Goal: Task Accomplishment & Management: Manage account settings

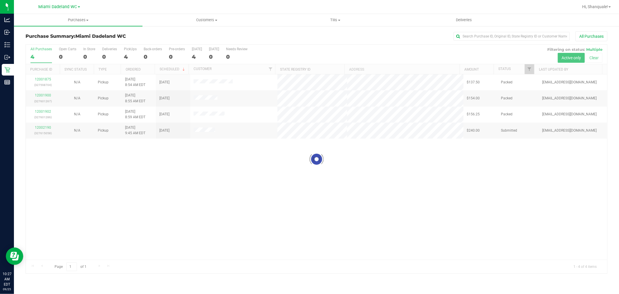
click at [104, 169] on div at bounding box center [316, 159] width 581 height 229
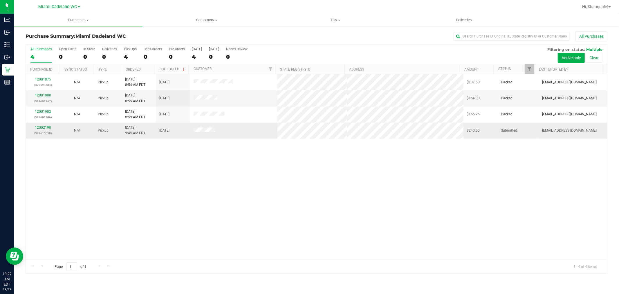
click at [46, 131] on p "(327615058)" at bounding box center [42, 133] width 27 height 6
click at [39, 127] on link "12002190" at bounding box center [43, 127] width 16 height 4
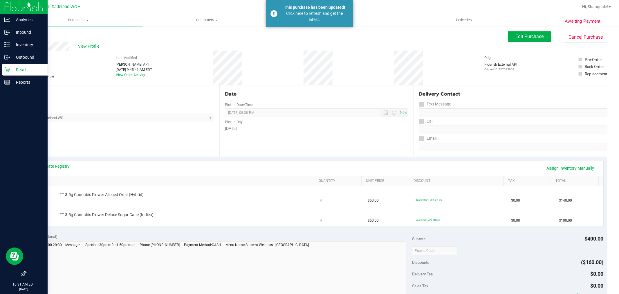
click at [7, 70] on icon at bounding box center [7, 70] width 6 height 6
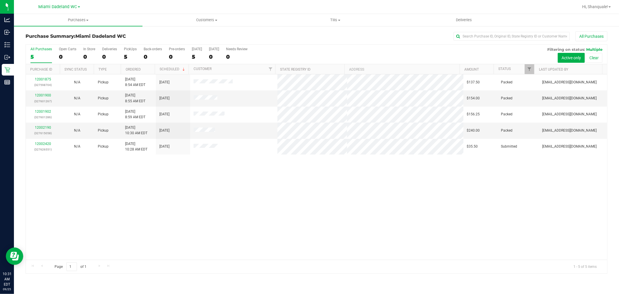
click at [181, 179] on div "12001875 (327598704) N/A Pickup [DATE] 8:54 AM EDT 9/25/2025 $137.50 Packed [EM…" at bounding box center [316, 166] width 581 height 185
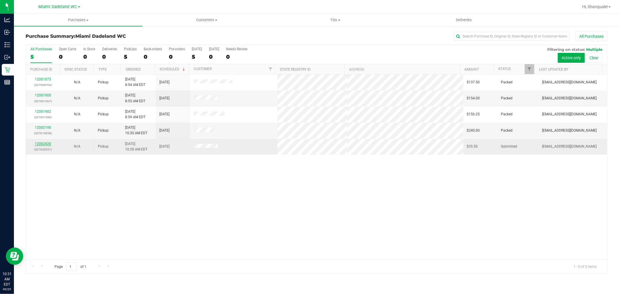
click at [38, 145] on link "12002420" at bounding box center [43, 144] width 16 height 4
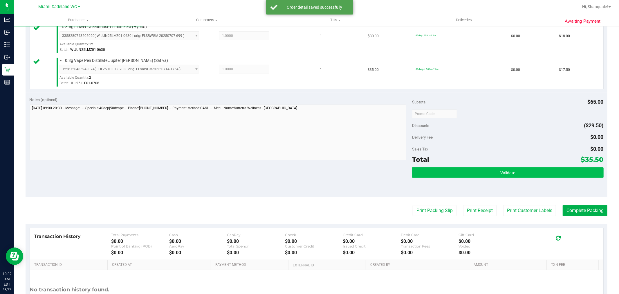
scroll to position [215, 0]
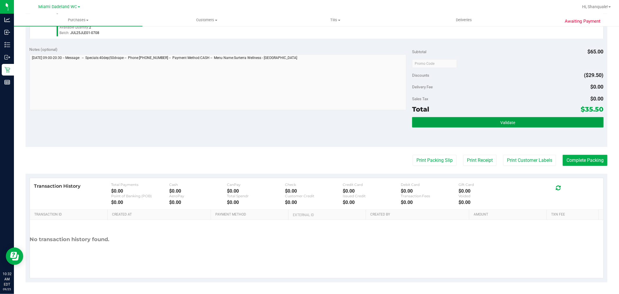
click at [489, 118] on button "Validate" at bounding box center [507, 122] width 191 height 10
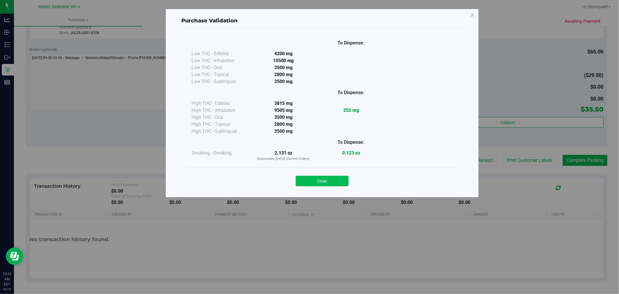
click at [336, 181] on button "Close" at bounding box center [322, 181] width 53 height 10
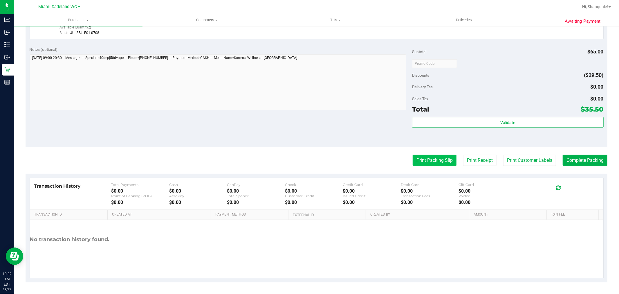
click at [426, 155] on button "Print Packing Slip" at bounding box center [435, 160] width 44 height 11
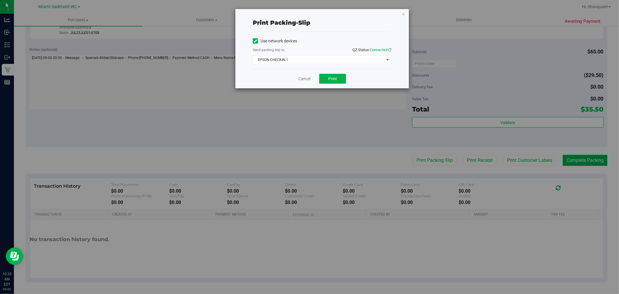
click at [328, 55] on div "Use network devices Send packing-slip to: QZ Status: Connected EPSON-CHECKIN-1 …" at bounding box center [322, 51] width 139 height 28
click at [328, 59] on span "EPSON-CHECKIN-1" at bounding box center [318, 60] width 131 height 8
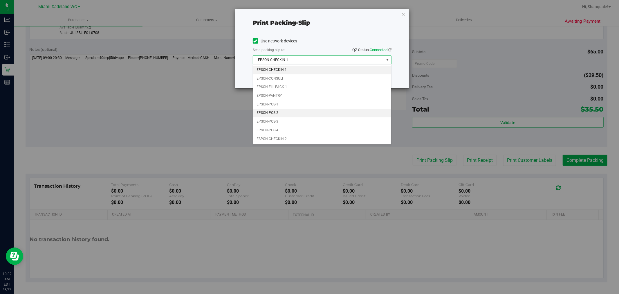
click at [266, 113] on li "EPSON-POS-2" at bounding box center [322, 112] width 138 height 9
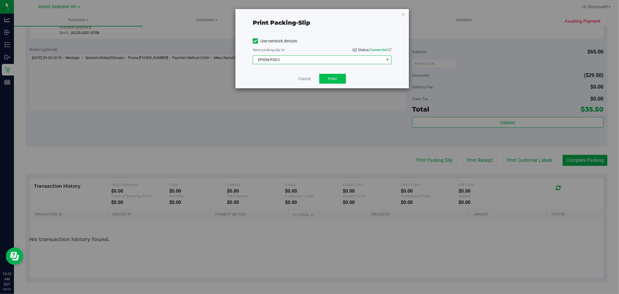
drag, startPoint x: 331, startPoint y: 86, endPoint x: 332, endPoint y: 80, distance: 5.8
click at [331, 84] on div "Cancel Print" at bounding box center [322, 78] width 139 height 19
click at [332, 80] on span "Print" at bounding box center [332, 78] width 9 height 5
click at [304, 77] on link "Cancel" at bounding box center [304, 79] width 12 height 6
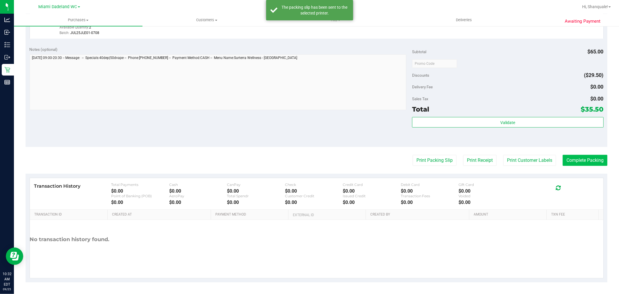
drag, startPoint x: 585, startPoint y: 152, endPoint x: 587, endPoint y: 159, distance: 7.1
click at [587, 154] on purchase-details "Back Edit Purchase Cancel Purchase View Profile # 12002420 BioTrack ID: - Submi…" at bounding box center [317, 49] width 582 height 465
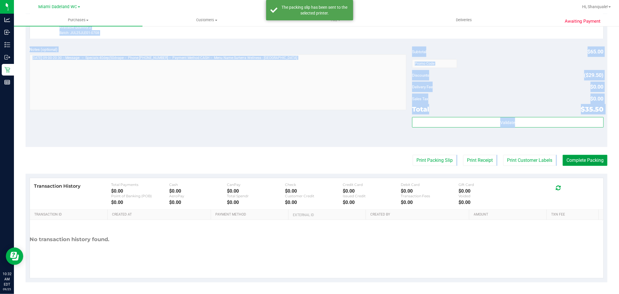
click at [587, 159] on button "Complete Packing" at bounding box center [585, 160] width 45 height 11
